Goal: Task Accomplishment & Management: Use online tool/utility

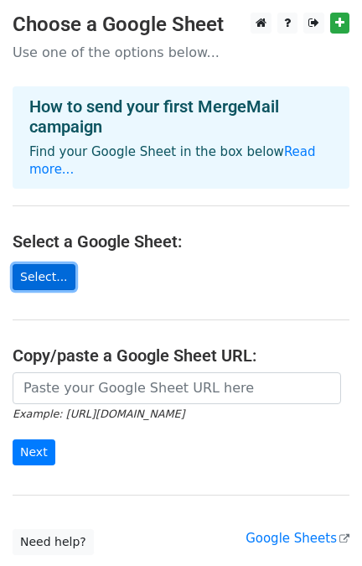
click at [38, 264] on link "Select..." at bounding box center [44, 277] width 63 height 26
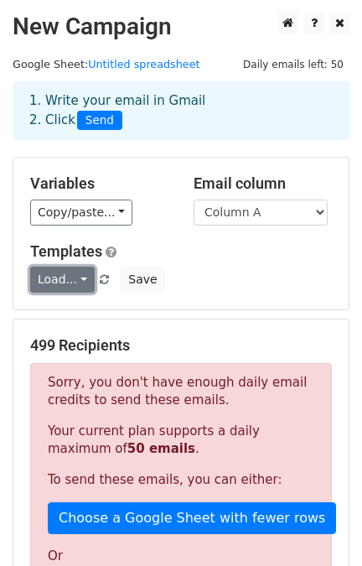
click at [50, 282] on link "Load..." at bounding box center [62, 280] width 65 height 26
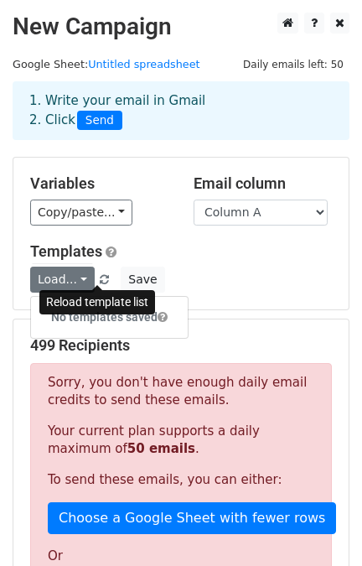
click at [100, 281] on span at bounding box center [104, 280] width 9 height 11
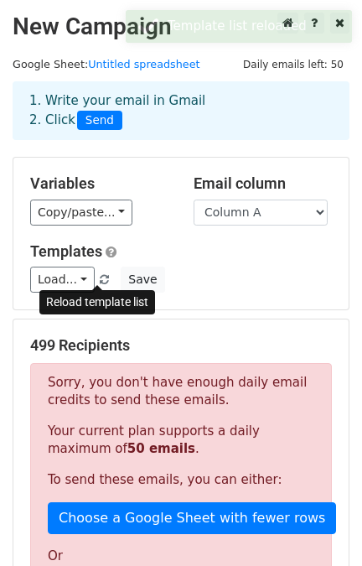
click at [100, 279] on span at bounding box center [104, 280] width 9 height 11
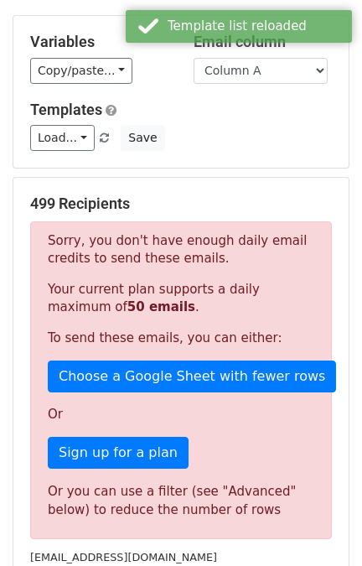
scroll to position [315, 0]
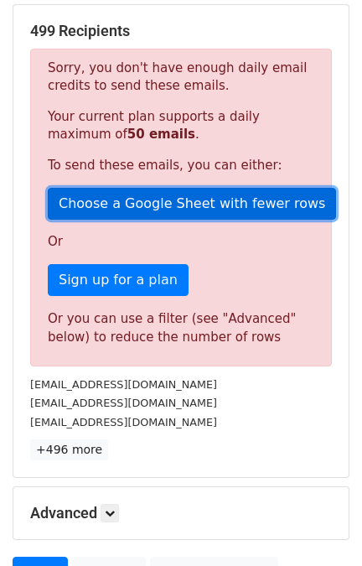
click at [220, 207] on link "Choose a Google Sheet with fewer rows" at bounding box center [192, 204] width 289 height 32
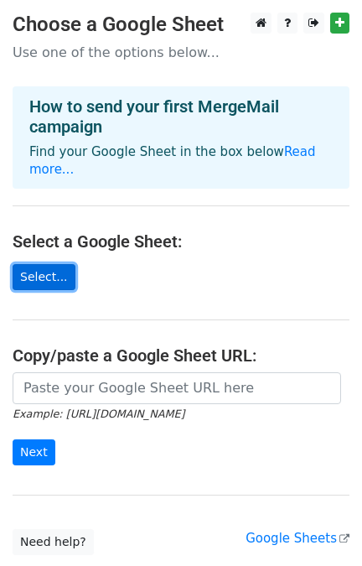
click at [45, 264] on link "Select..." at bounding box center [44, 277] width 63 height 26
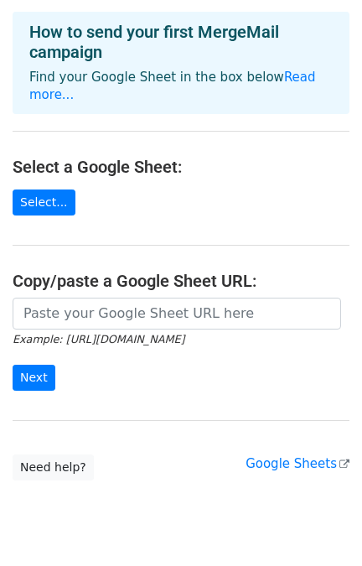
scroll to position [104, 0]
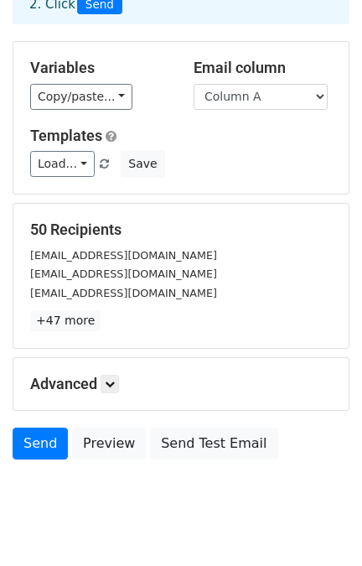
scroll to position [150, 0]
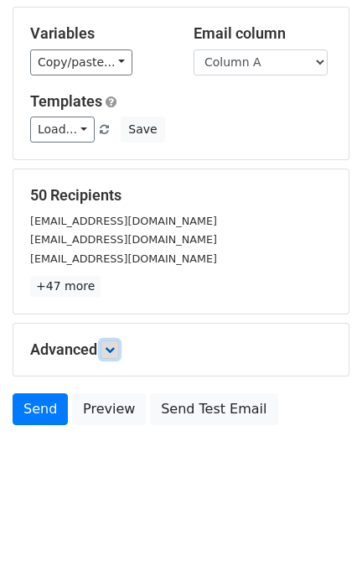
click at [112, 349] on icon at bounding box center [110, 350] width 10 height 10
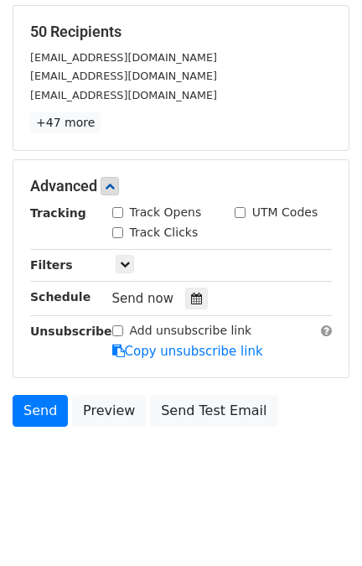
scroll to position [0, 0]
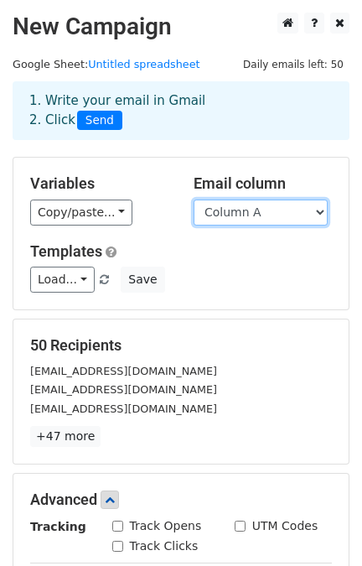
click at [261, 215] on select "Column A" at bounding box center [261, 213] width 134 height 26
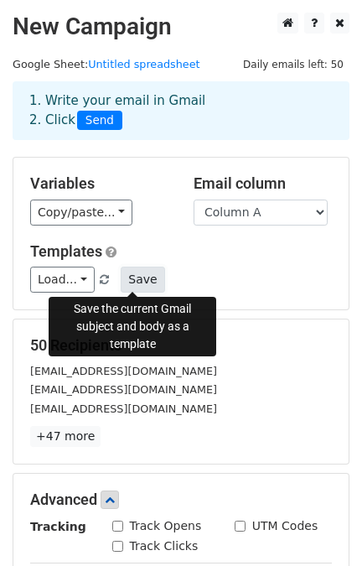
click at [133, 279] on button "Save" at bounding box center [143, 280] width 44 height 26
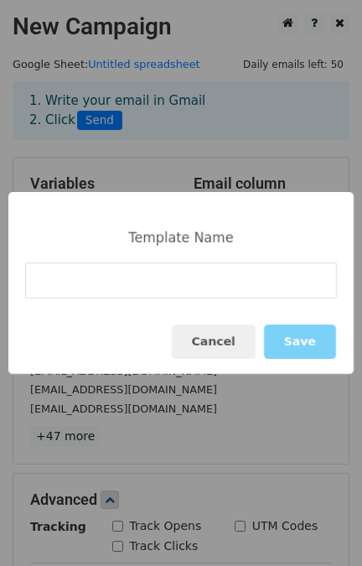
click at [118, 274] on input at bounding box center [181, 281] width 312 height 36
click at [155, 284] on input "travonis promotion messge" at bounding box center [181, 281] width 312 height 36
click at [167, 279] on input "travonis promotion messge" at bounding box center [181, 281] width 312 height 36
click at [206, 290] on input "travonis promotion message" at bounding box center [181, 281] width 312 height 36
click at [229, 291] on input "travonis promotion message" at bounding box center [181, 281] width 312 height 36
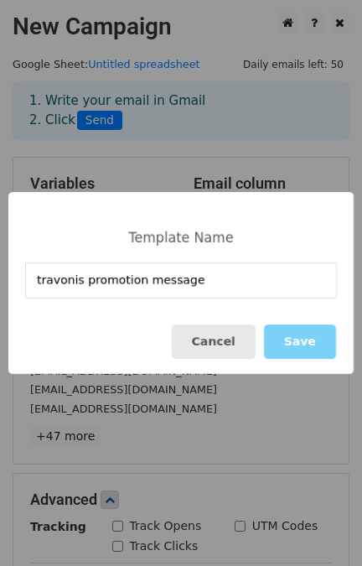
type input "travonis promotion message"
click at [212, 346] on button "Cancel" at bounding box center [214, 342] width 84 height 34
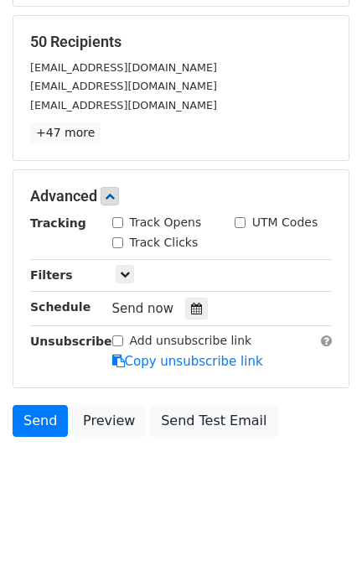
scroll to position [314, 0]
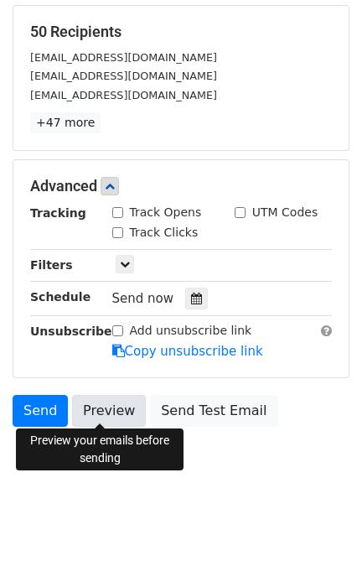
click at [124, 404] on link "Preview" at bounding box center [109, 411] width 74 height 32
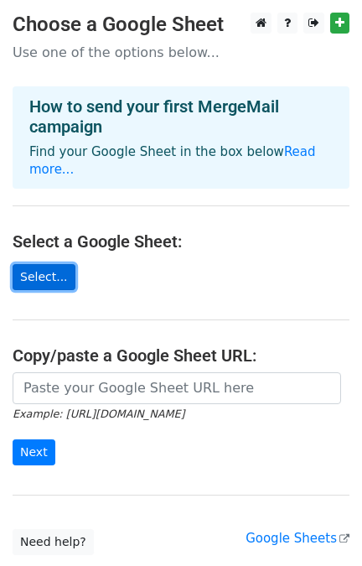
click at [50, 264] on link "Select..." at bounding box center [44, 277] width 63 height 26
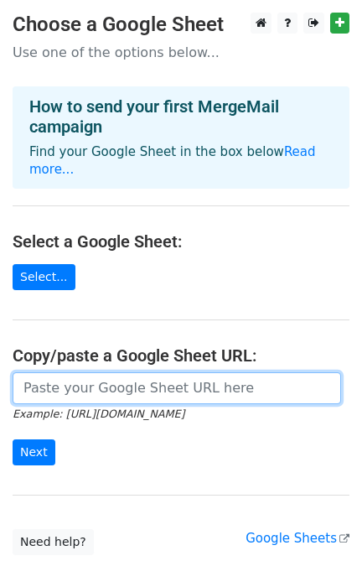
click at [71, 378] on input "url" at bounding box center [177, 389] width 329 height 32
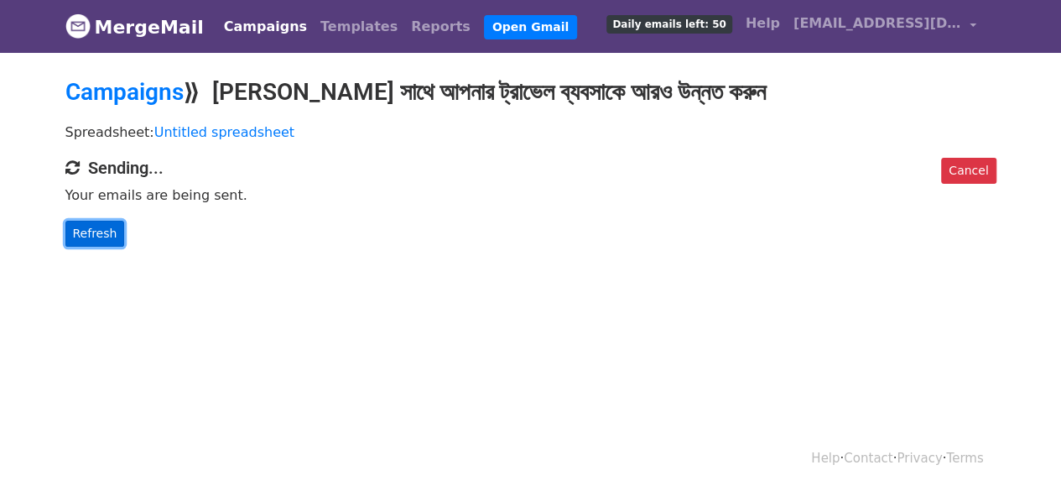
click at [102, 223] on link "Refresh" at bounding box center [95, 234] width 60 height 26
